Goal: Transaction & Acquisition: Purchase product/service

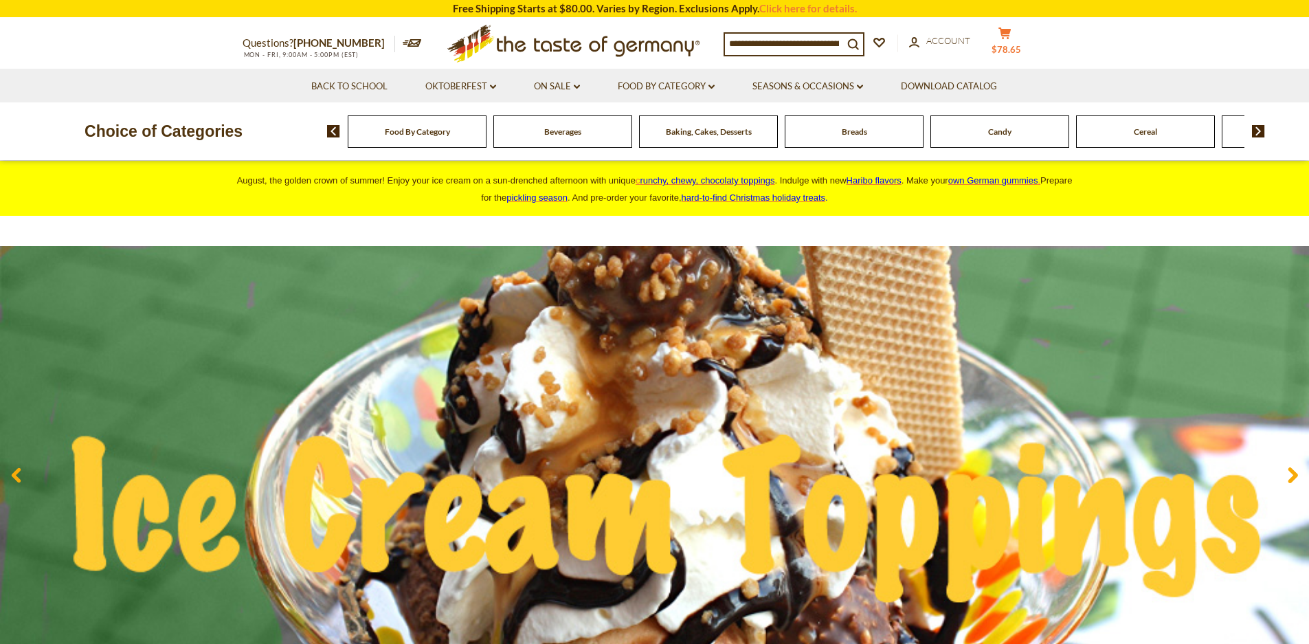
click at [1016, 53] on span "$78.65" at bounding box center [1007, 49] width 30 height 11
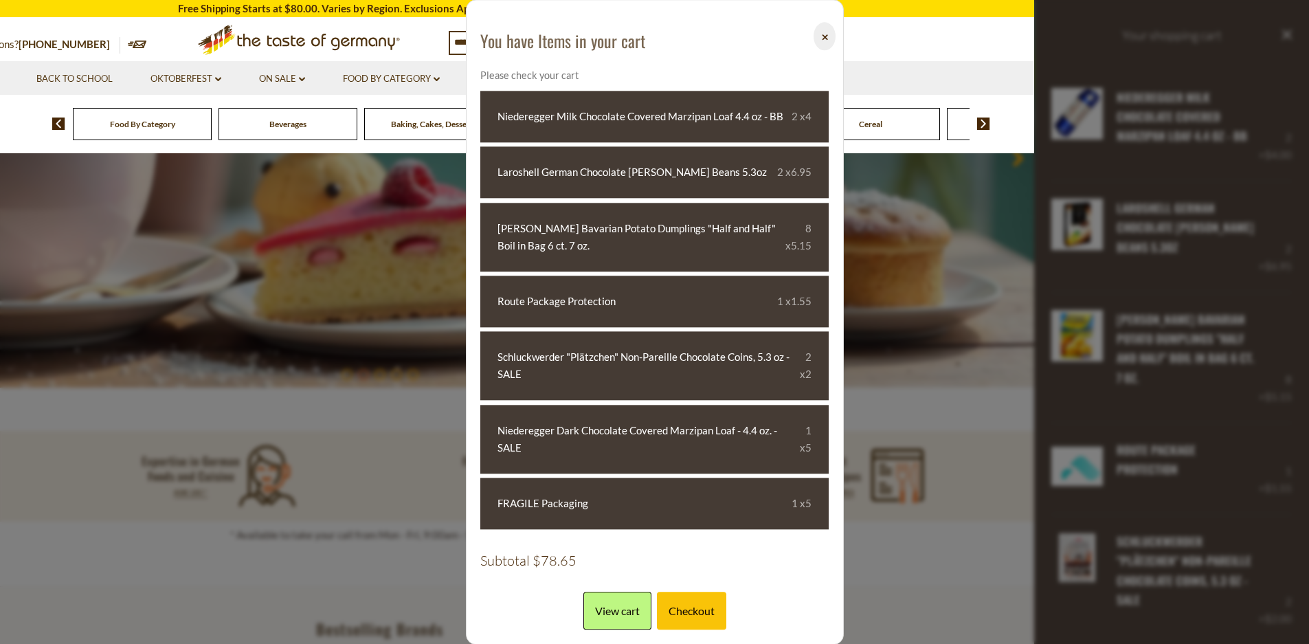
scroll to position [344, 0]
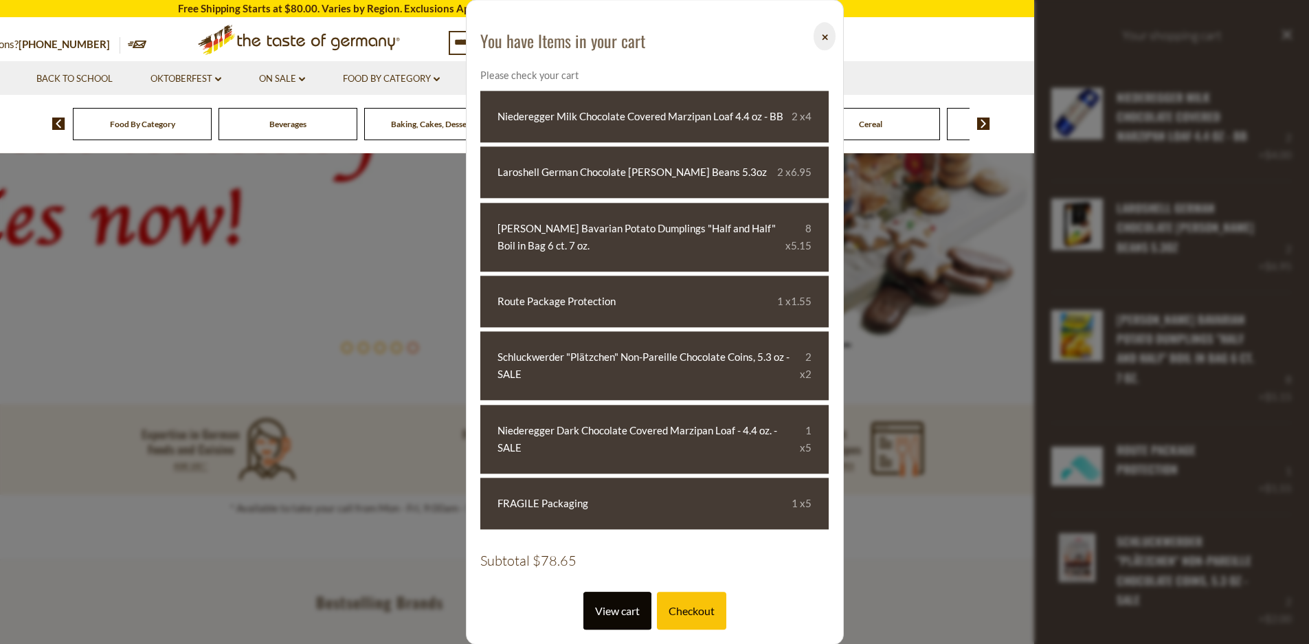
click at [621, 616] on link "View cart" at bounding box center [617, 611] width 68 height 38
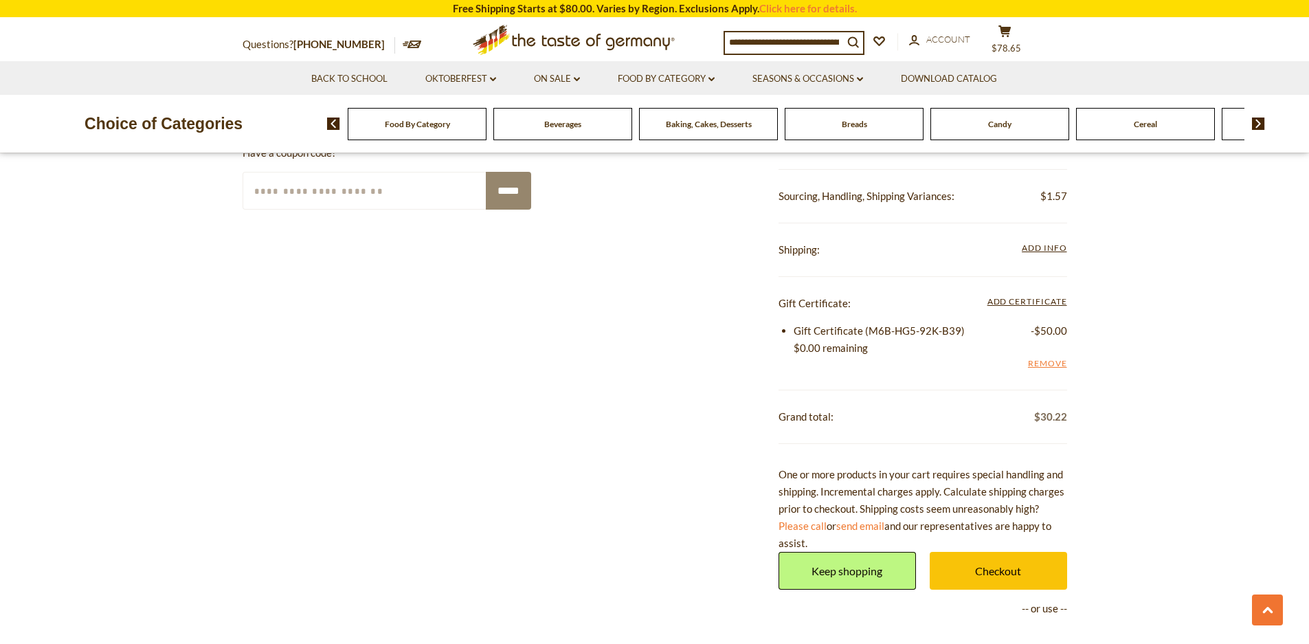
scroll to position [893, 0]
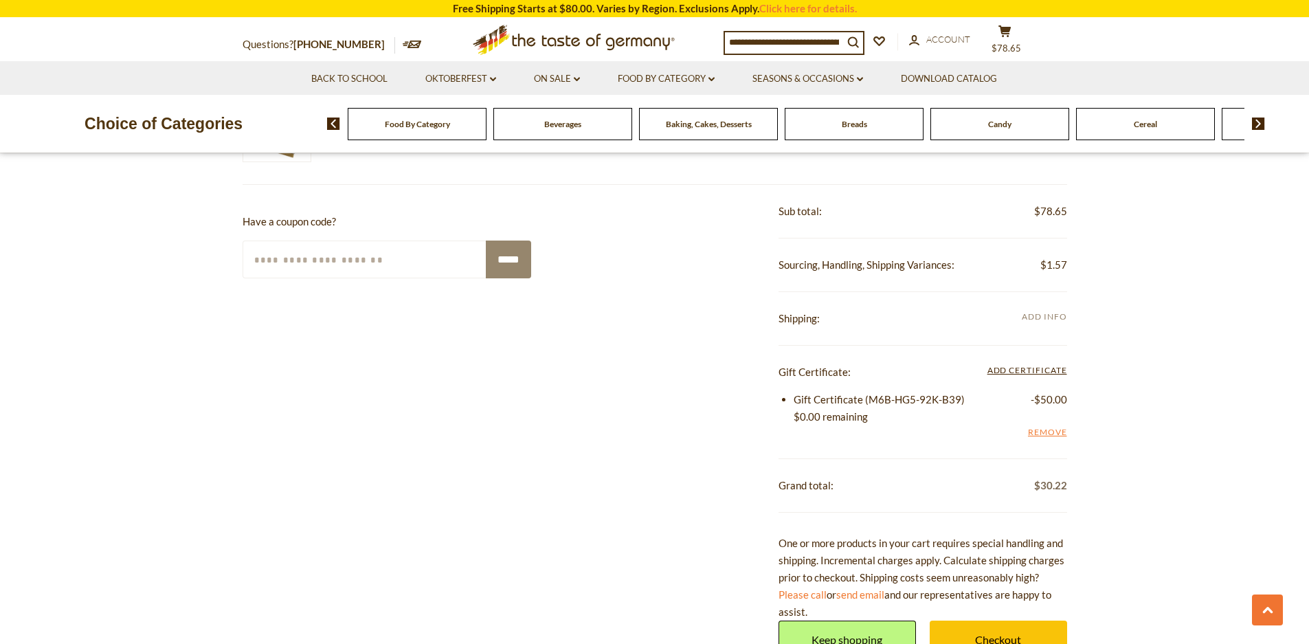
click at [1044, 318] on span "Add Info" at bounding box center [1044, 316] width 45 height 10
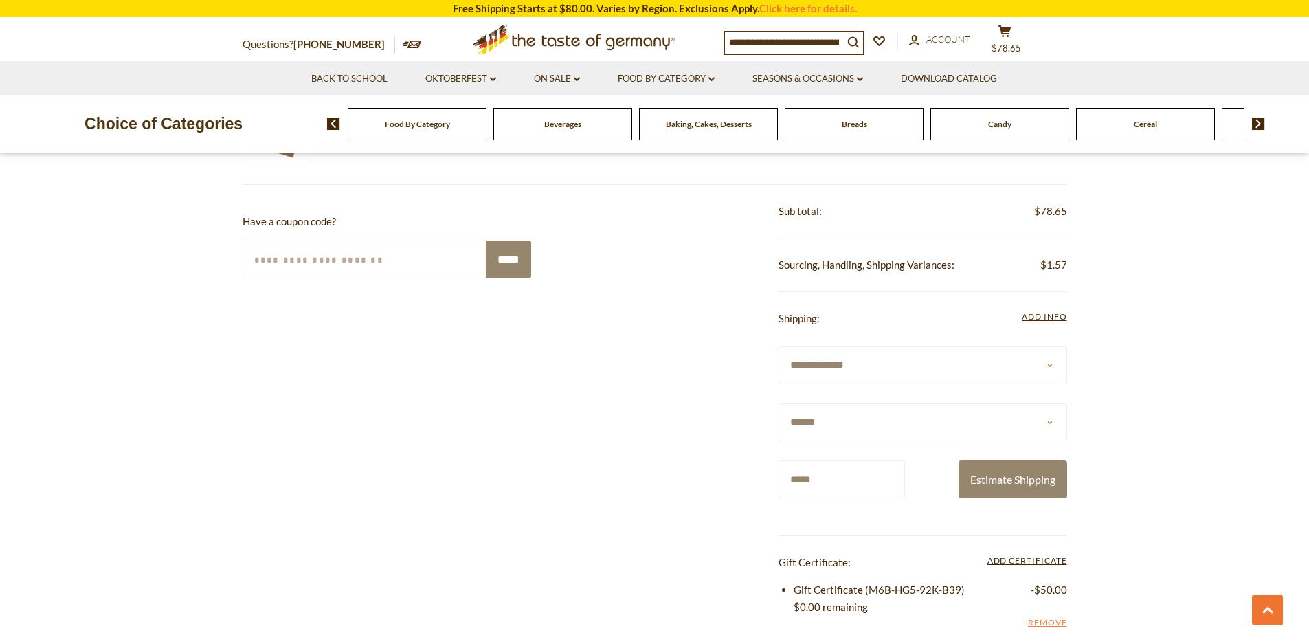
scroll to position [962, 0]
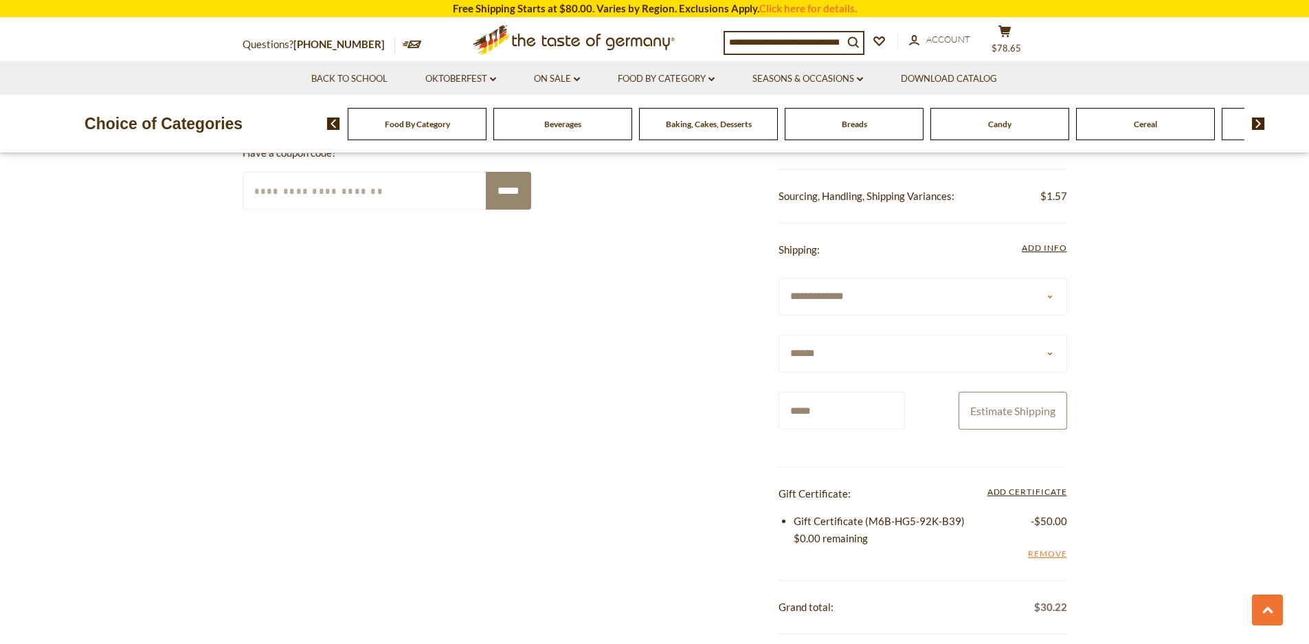
click at [1011, 411] on button "Estimate Shipping" at bounding box center [1013, 411] width 109 height 38
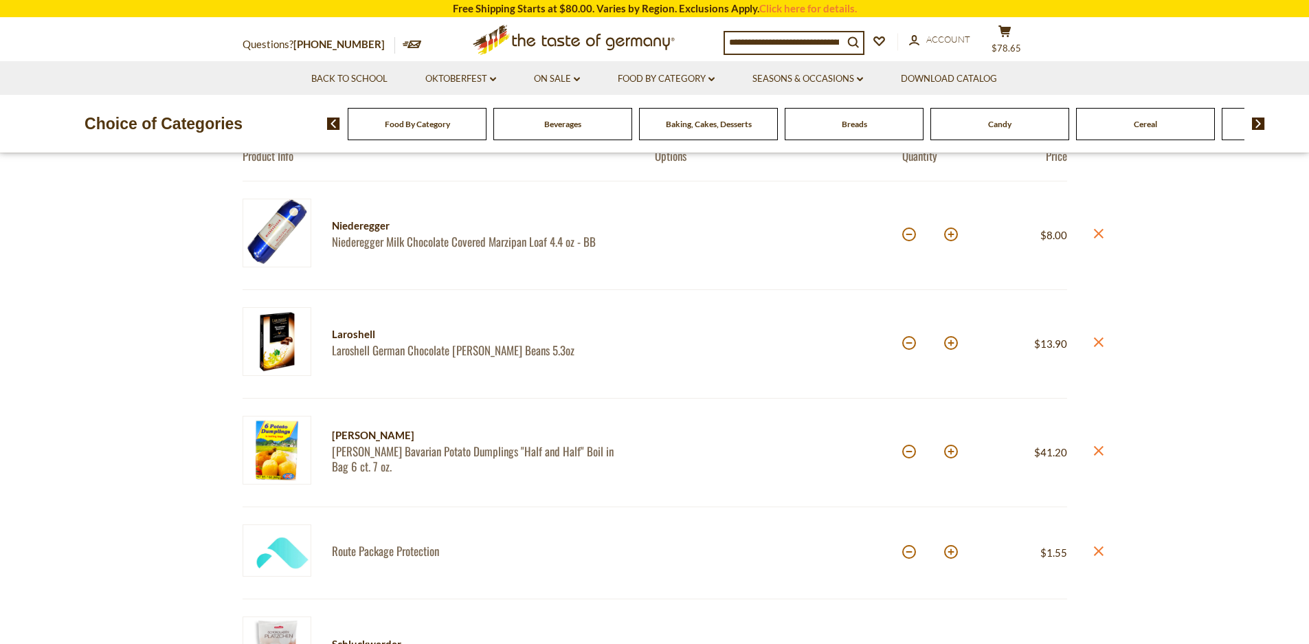
scroll to position [69, 0]
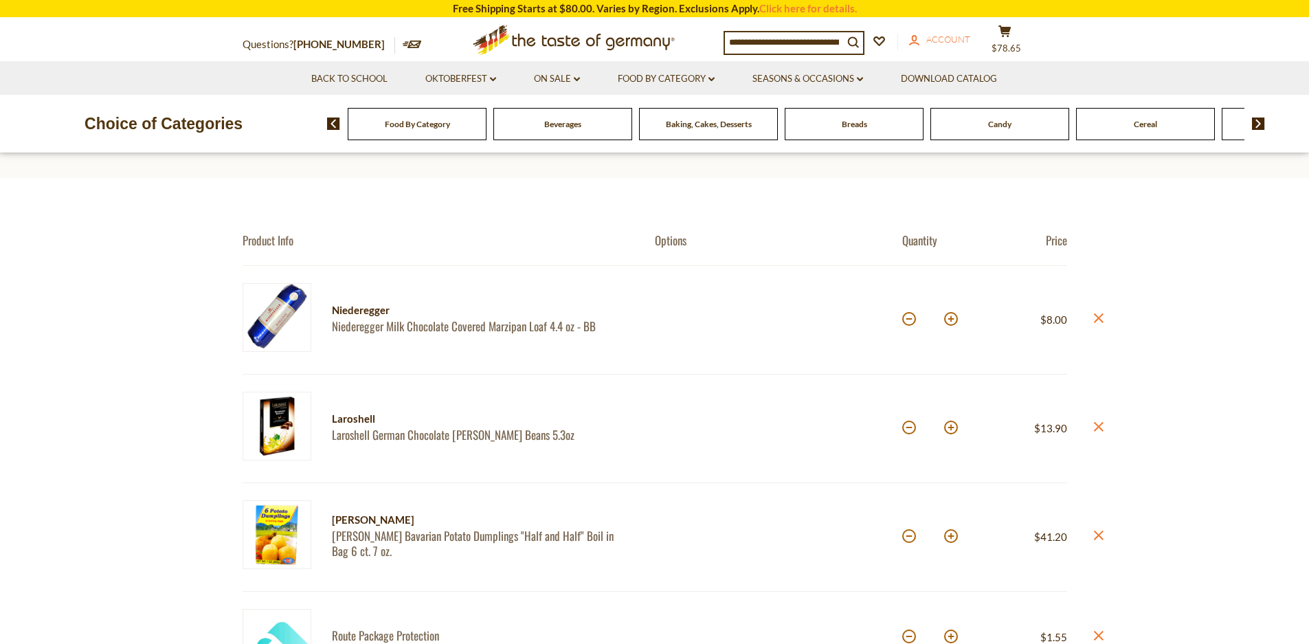
click at [942, 40] on span "Account" at bounding box center [948, 39] width 44 height 11
